Goal: Information Seeking & Learning: Check status

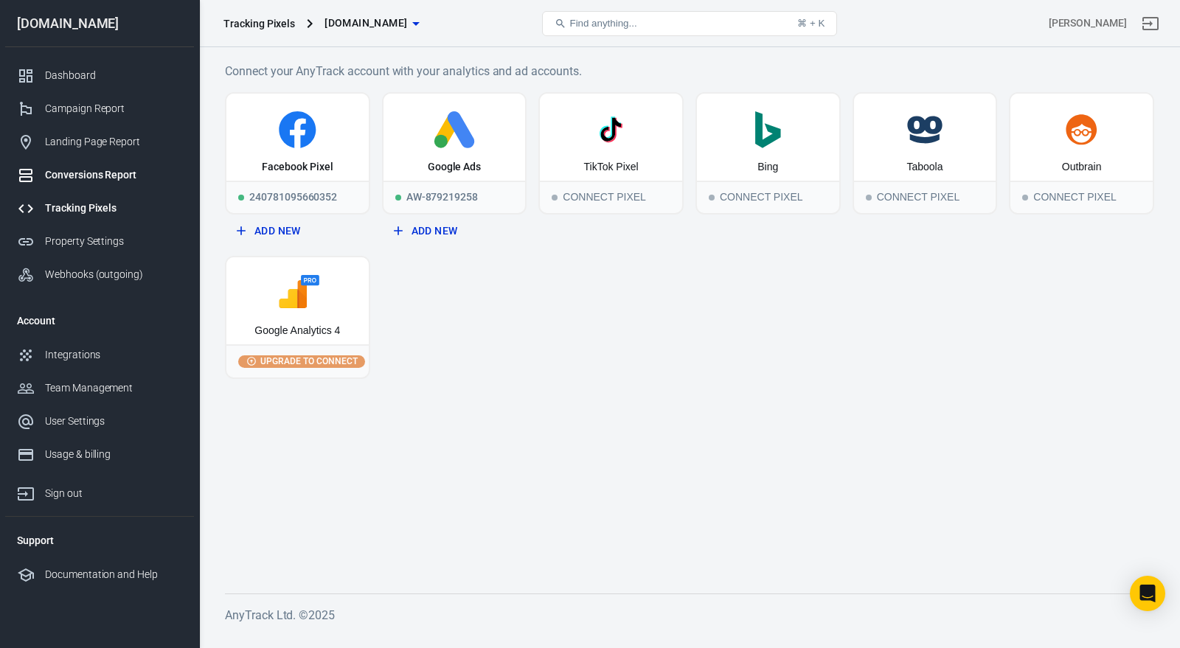
click at [114, 175] on div "Conversions Report" at bounding box center [113, 174] width 137 height 15
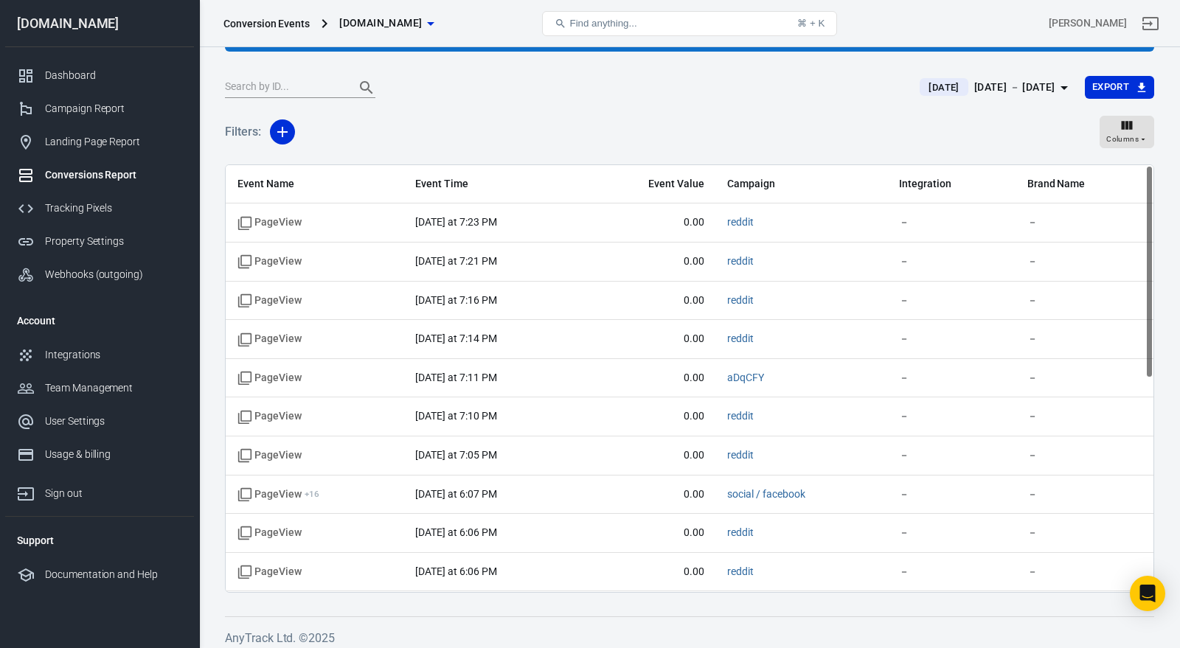
scroll to position [122, 0]
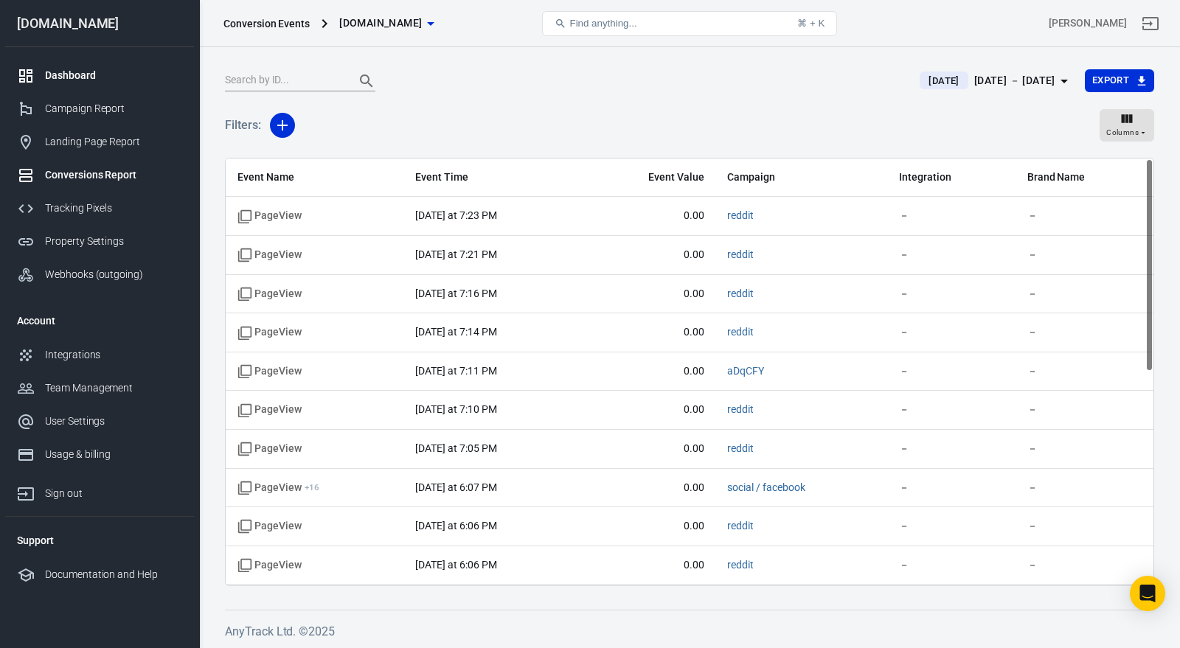
click at [147, 63] on link "Dashboard" at bounding box center [99, 75] width 189 height 33
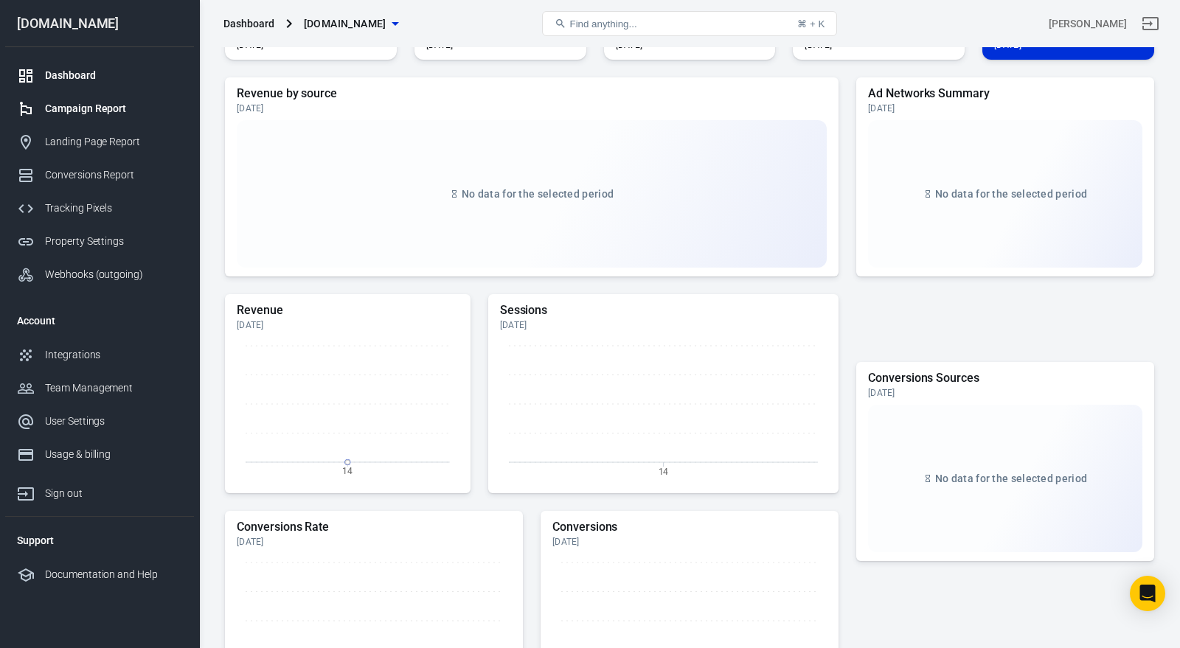
click at [120, 93] on link "Campaign Report" at bounding box center [99, 108] width 189 height 33
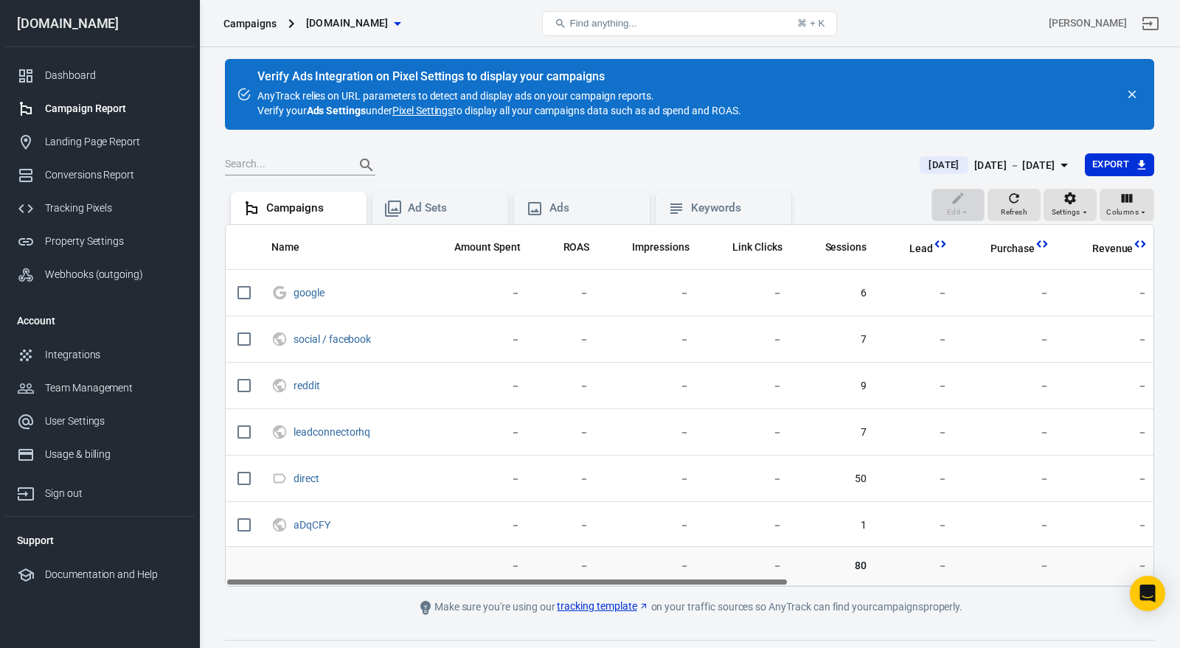
scroll to position [4, 0]
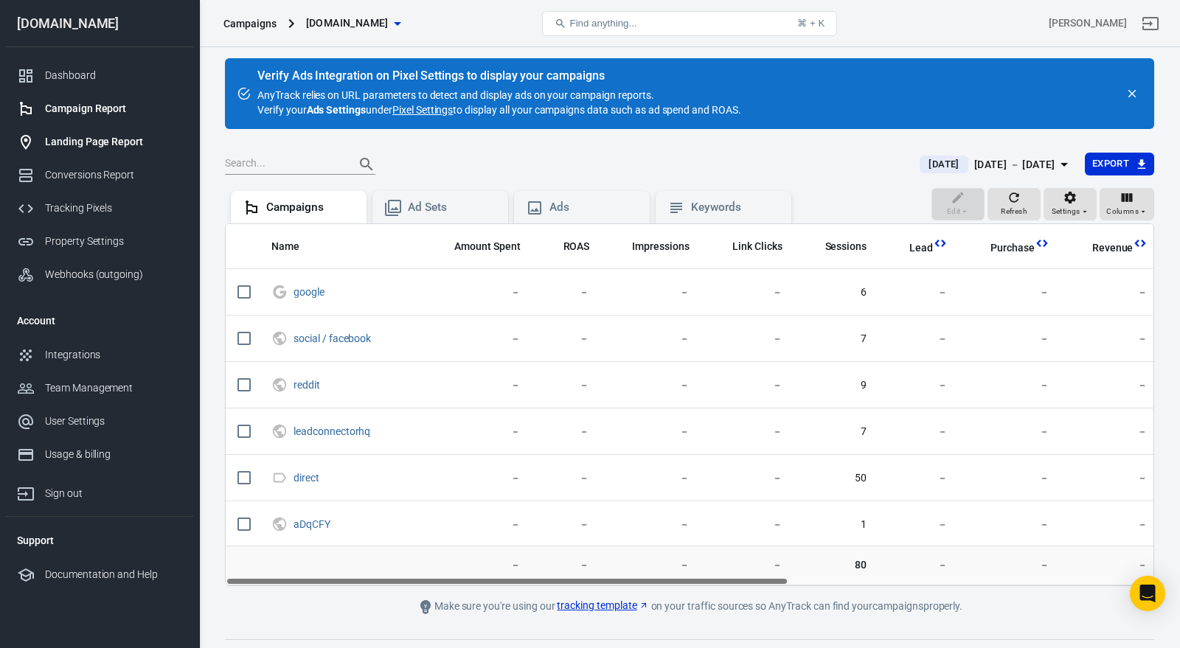
click at [78, 132] on link "Landing Page Report" at bounding box center [99, 141] width 189 height 33
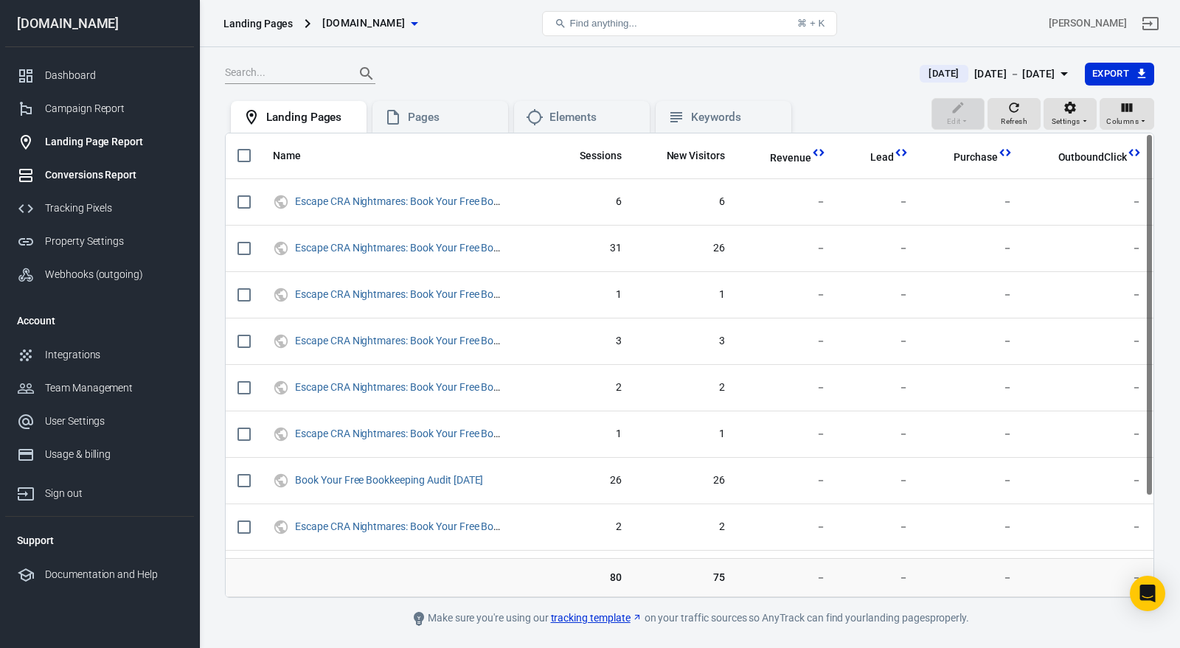
click at [65, 180] on div "Conversions Report" at bounding box center [113, 174] width 137 height 15
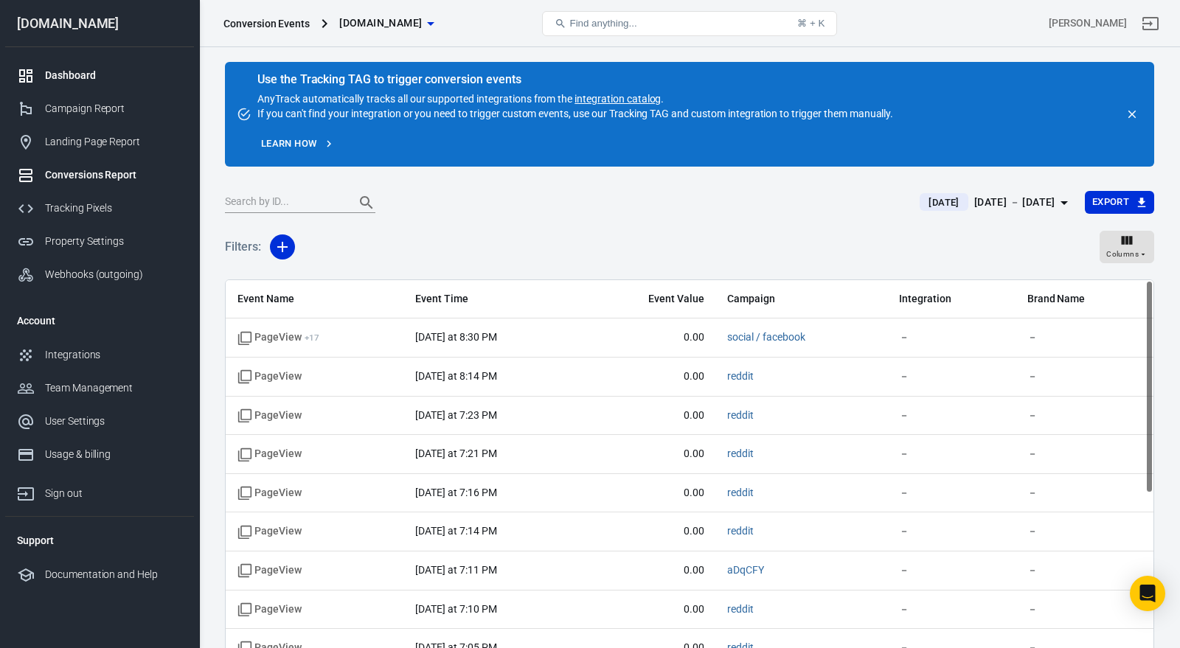
click at [117, 69] on div "Dashboard" at bounding box center [113, 75] width 137 height 15
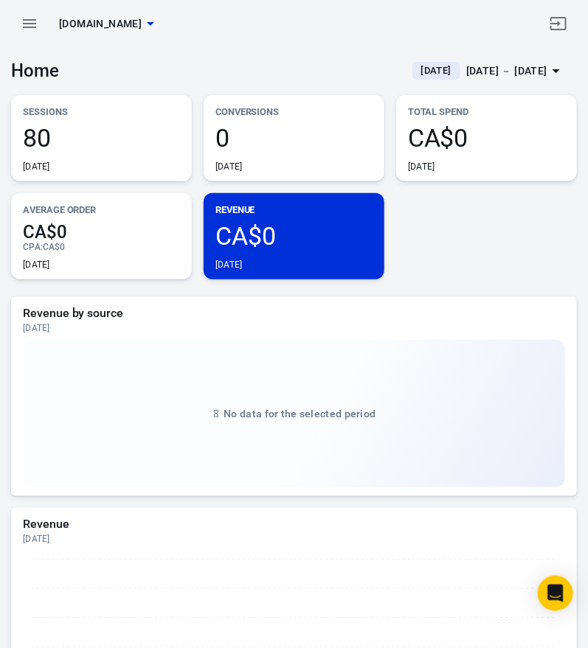
click at [35, 20] on icon "button" at bounding box center [29, 23] width 13 height 9
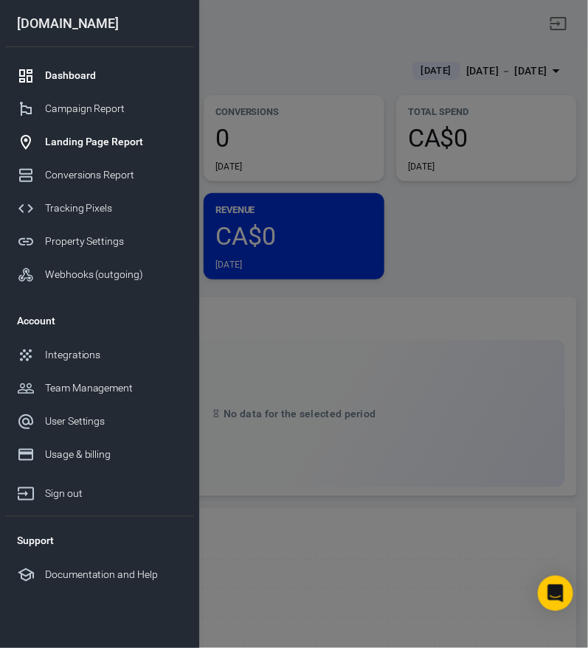
click at [116, 135] on div "Landing Page Report" at bounding box center [113, 141] width 137 height 15
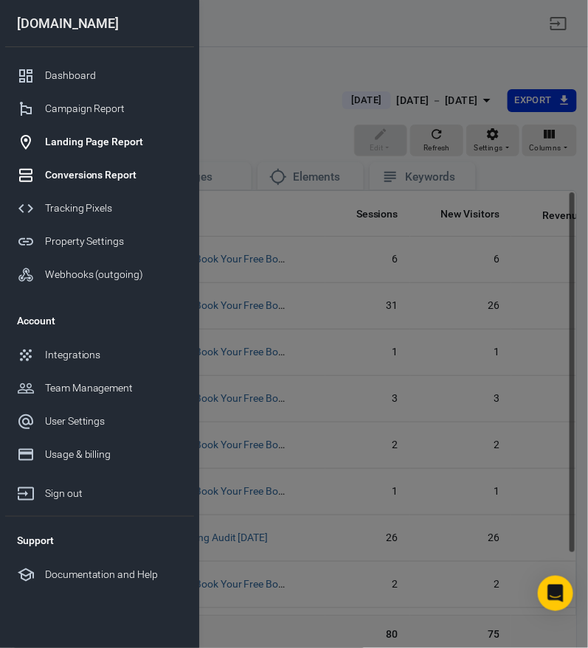
click at [145, 162] on link "Conversions Report" at bounding box center [99, 175] width 189 height 33
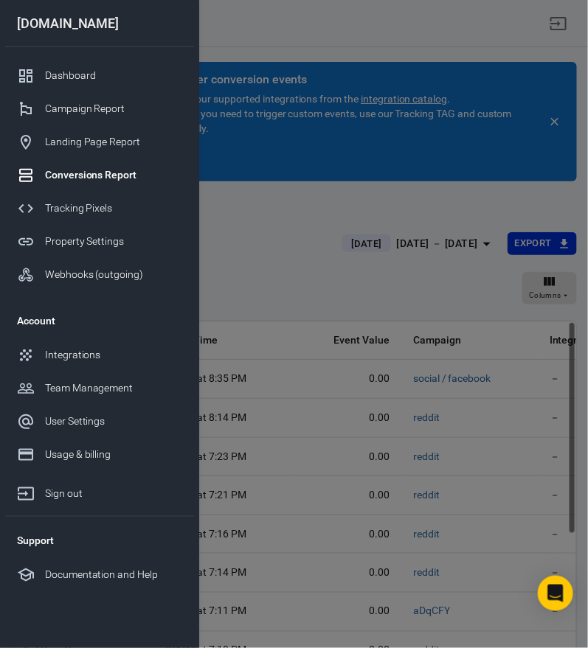
click at [274, 129] on div at bounding box center [294, 324] width 588 height 648
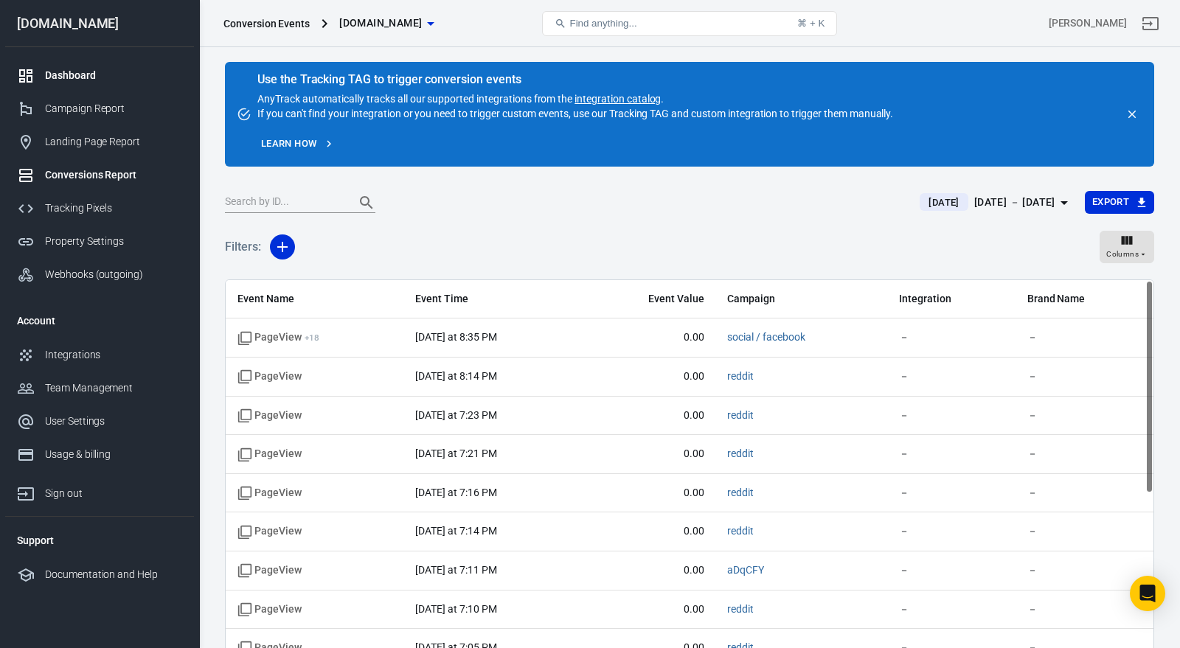
click at [87, 63] on link "Dashboard" at bounding box center [99, 75] width 189 height 33
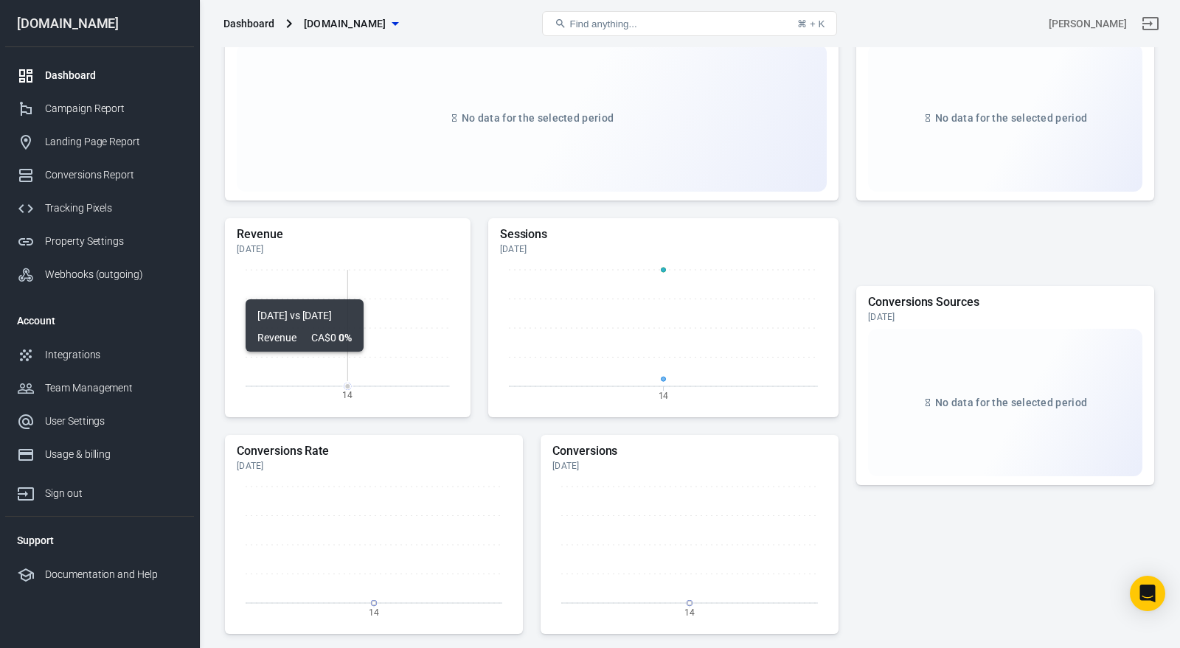
scroll to position [10, 0]
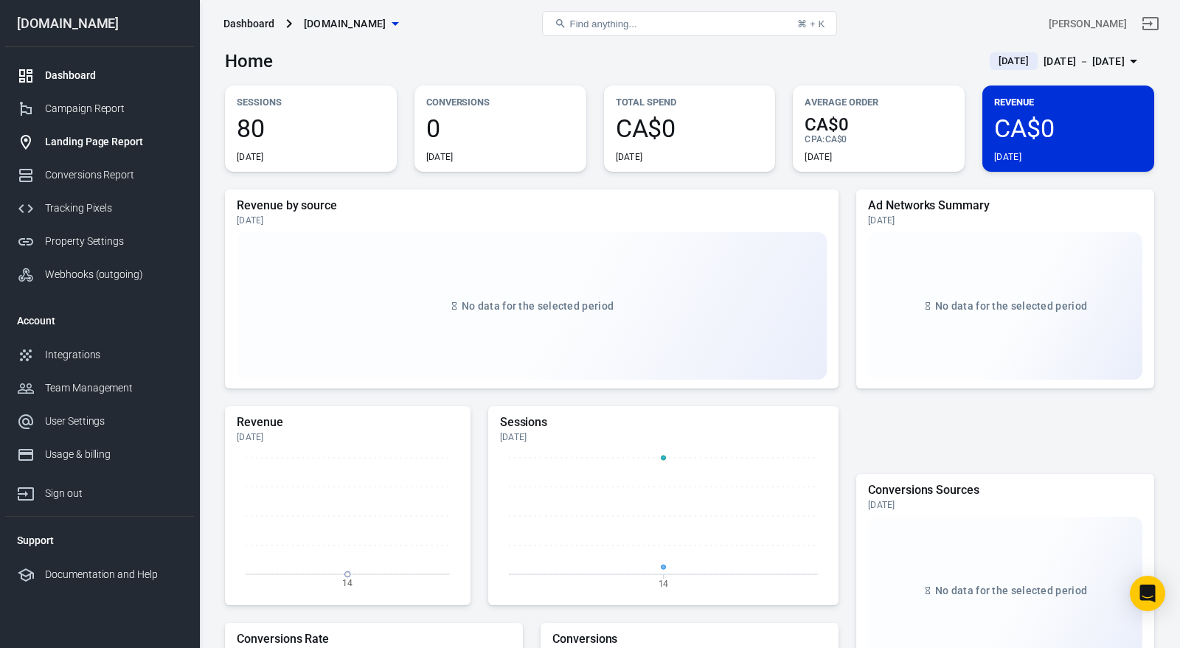
click at [102, 129] on link "Landing Page Report" at bounding box center [99, 141] width 189 height 33
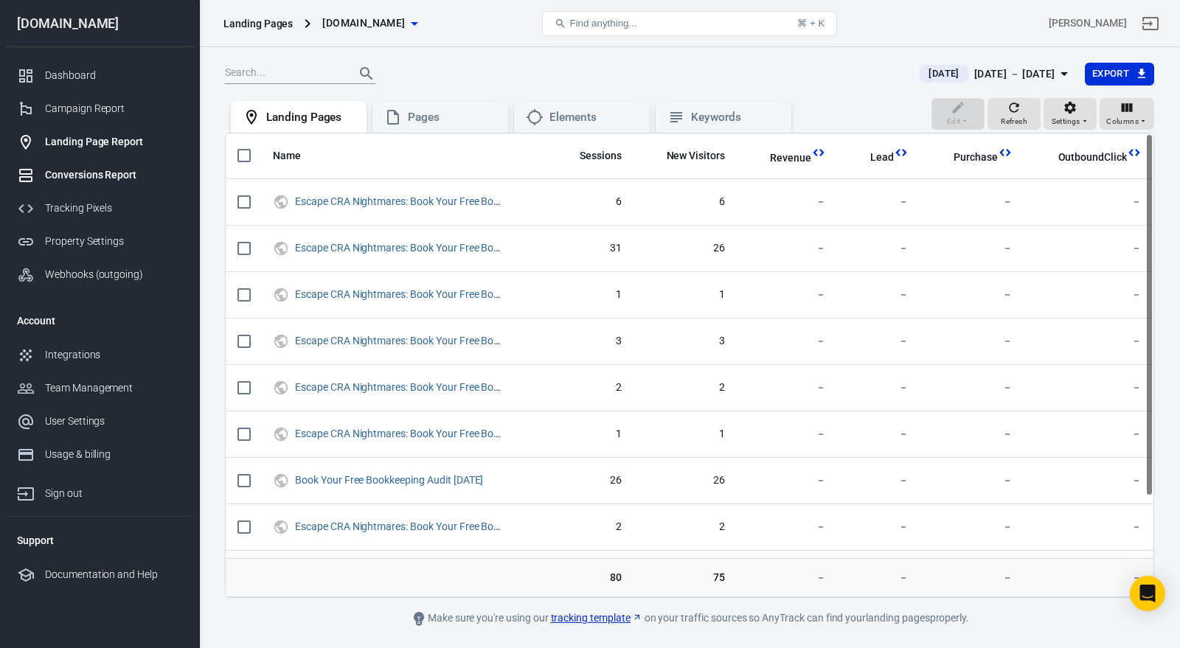
click at [102, 170] on div "Conversions Report" at bounding box center [113, 174] width 137 height 15
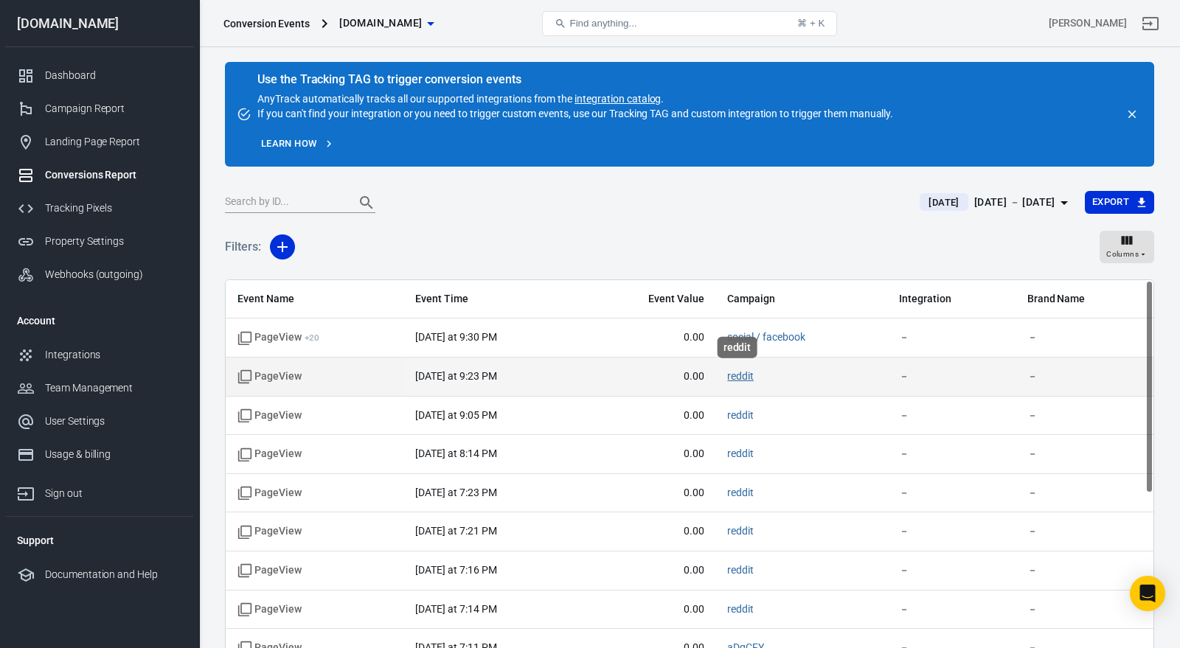
click at [731, 370] on link "reddit" at bounding box center [740, 376] width 27 height 12
